Goal: Use online tool/utility: Utilize a website feature to perform a specific function

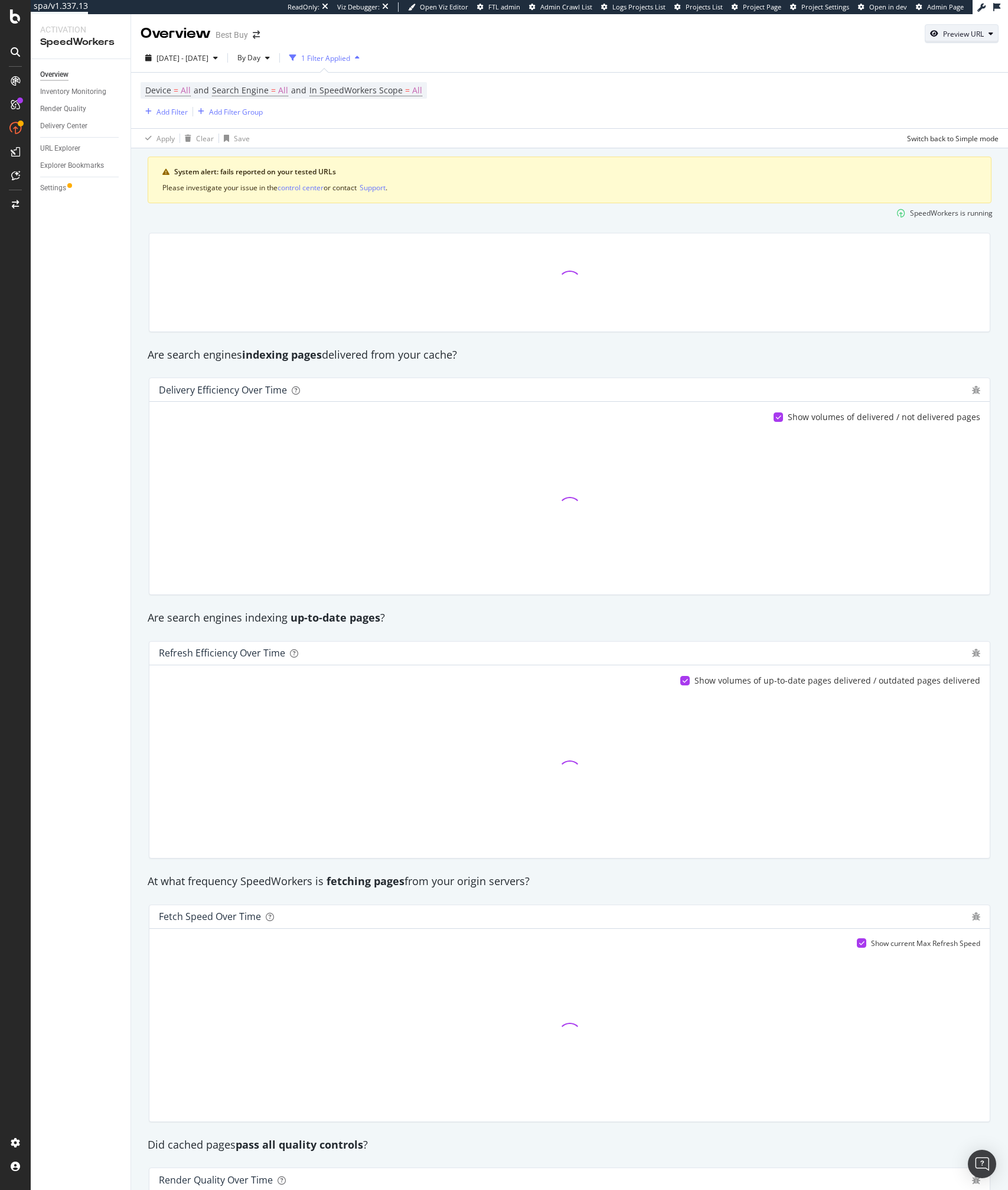
click at [944, 28] on div "Preview URL" at bounding box center [961, 34] width 72 height 17
click at [873, 93] on input "url" at bounding box center [925, 88] width 129 height 21
type input "https://www.bestbuy.com"
click button "Preview" at bounding box center [977, 110] width 26 height 19
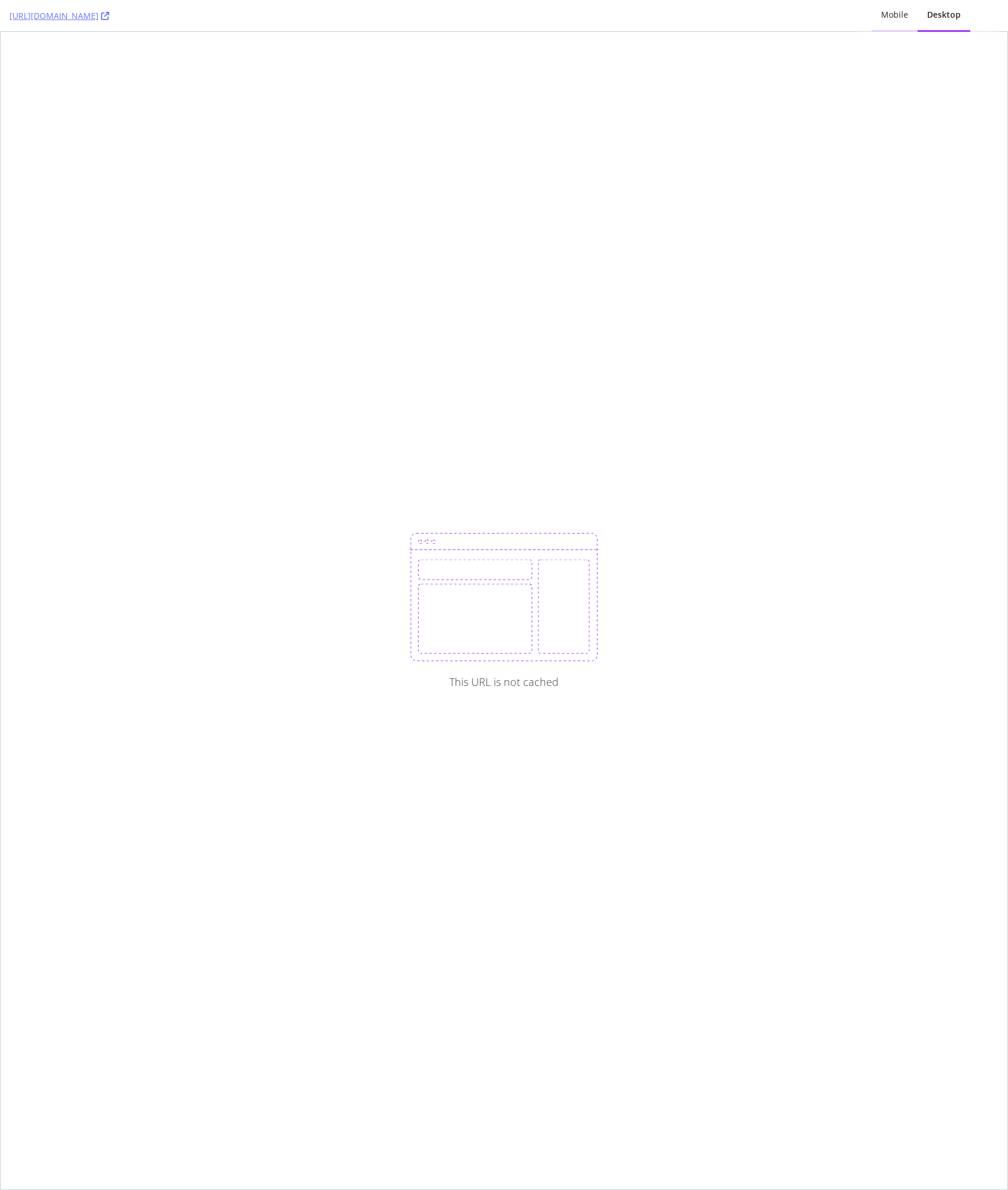
click at [894, 30] on div "Mobile" at bounding box center [894, 15] width 46 height 33
